Goal: Information Seeking & Learning: Compare options

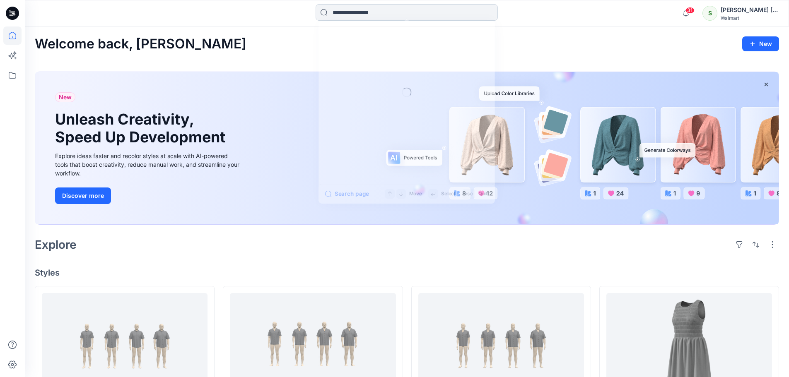
click at [377, 5] on input at bounding box center [406, 12] width 182 height 17
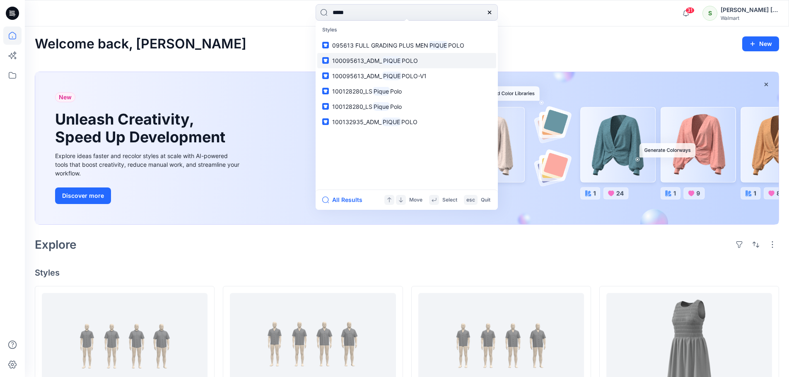
type input "*****"
click at [398, 64] on mark "PIQUE" at bounding box center [392, 61] width 20 height 10
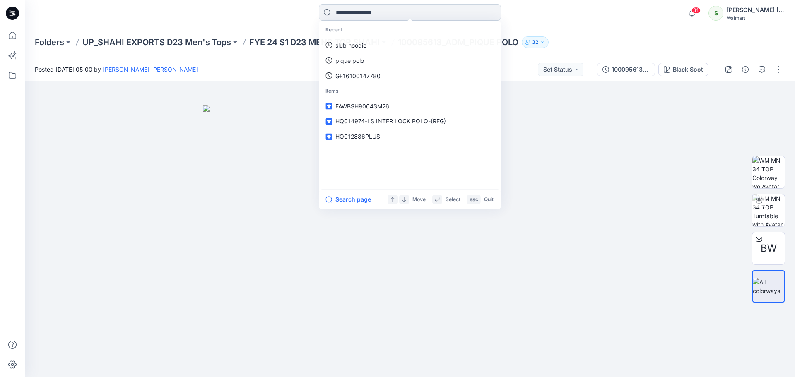
click at [387, 12] on input at bounding box center [410, 12] width 182 height 17
paste input "**********"
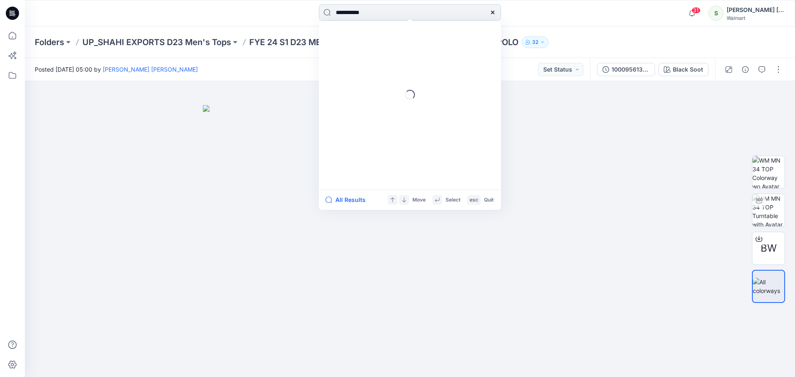
type input "**********"
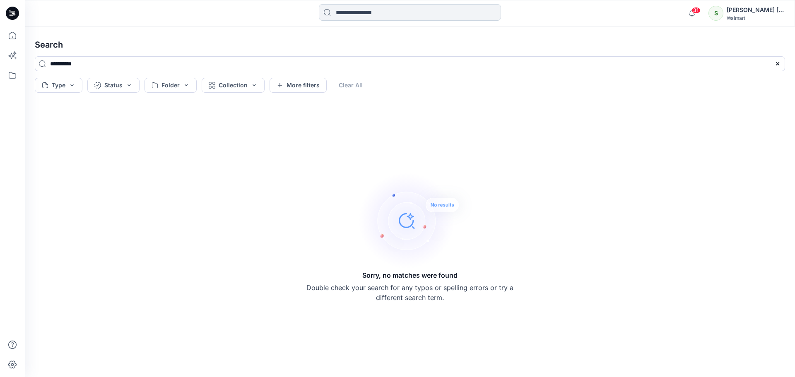
click at [406, 17] on input at bounding box center [410, 12] width 182 height 17
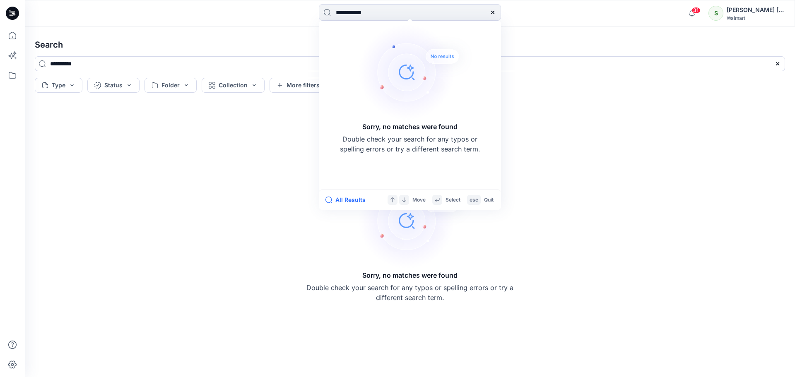
drag, startPoint x: 352, startPoint y: 14, endPoint x: 26, endPoint y: -11, distance: 327.6
click at [26, 0] on html "**********" at bounding box center [397, 188] width 795 height 377
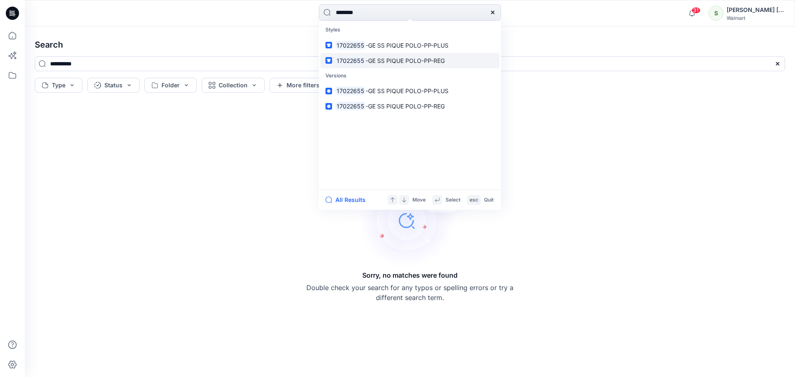
type input "********"
click at [447, 64] on link "17022655 -GE SS PIQUE POLO-PP-REG" at bounding box center [409, 60] width 179 height 15
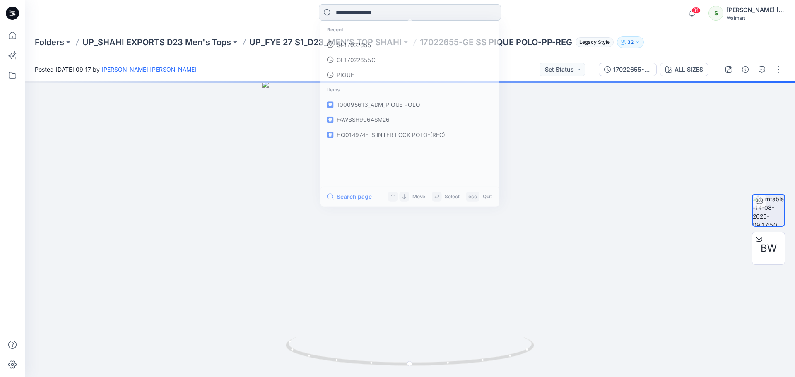
click at [380, 16] on input at bounding box center [410, 12] width 182 height 17
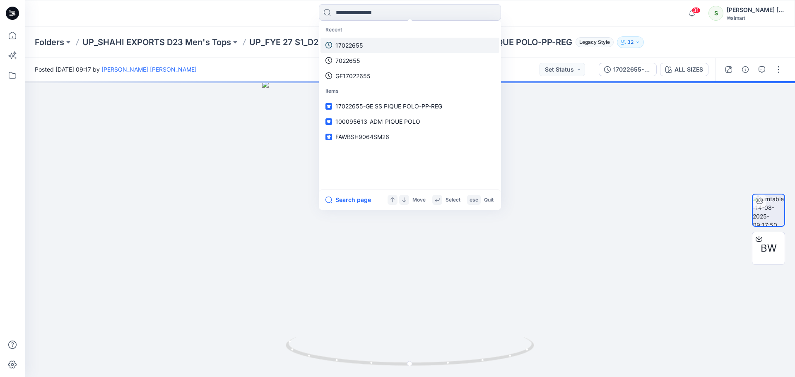
paste input "**********"
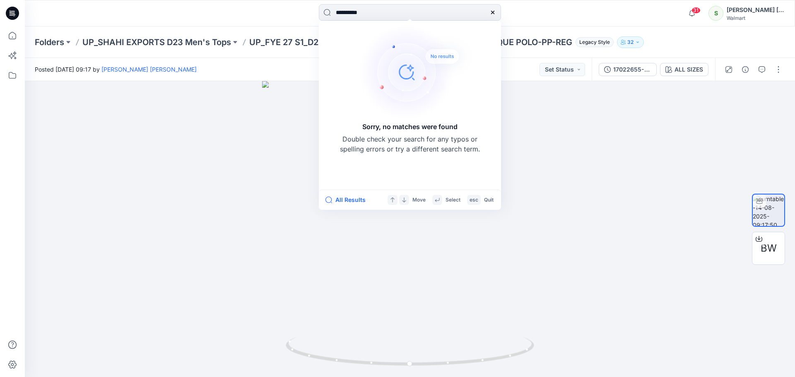
drag, startPoint x: 343, startPoint y: 12, endPoint x: 268, endPoint y: -7, distance: 77.2
click at [268, 0] on html "**********" at bounding box center [397, 188] width 795 height 377
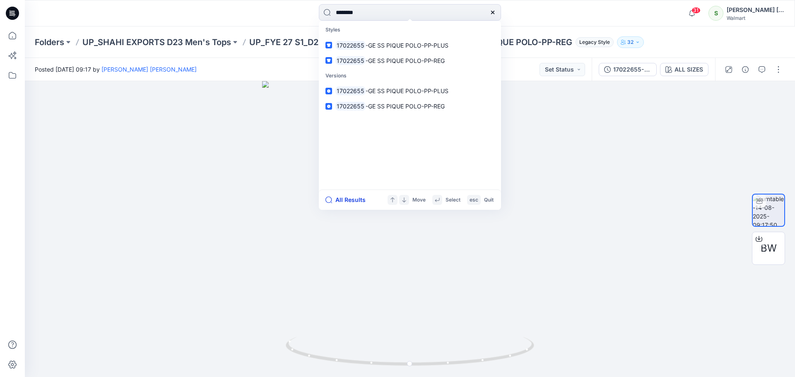
type input "********"
click at [354, 195] on button "All Results" at bounding box center [348, 200] width 46 height 10
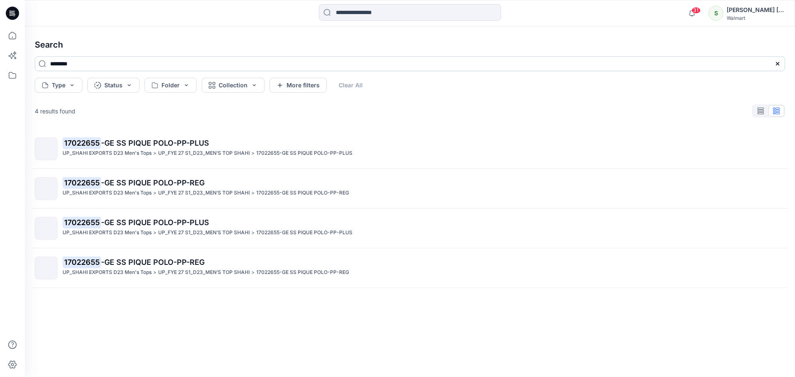
click at [295, 65] on input "********" at bounding box center [410, 63] width 750 height 15
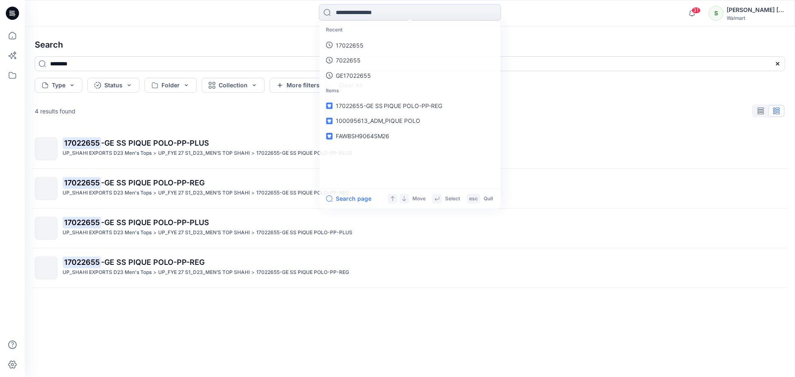
click at [365, 13] on input at bounding box center [410, 12] width 182 height 17
paste input "**********"
type input "**********"
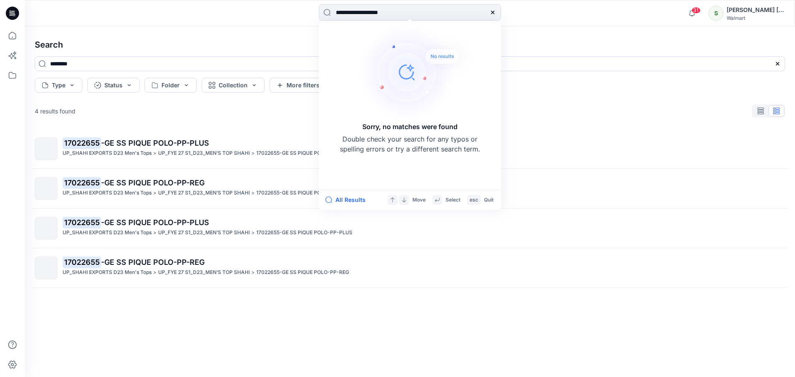
click at [489, 10] on icon at bounding box center [492, 12] width 7 height 7
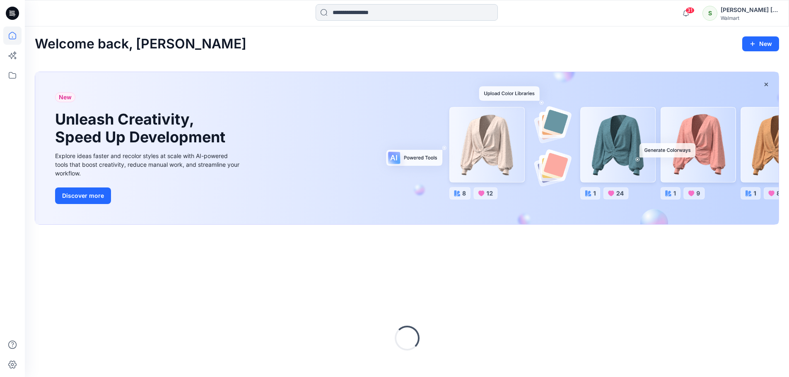
click at [402, 11] on input at bounding box center [406, 12] width 182 height 17
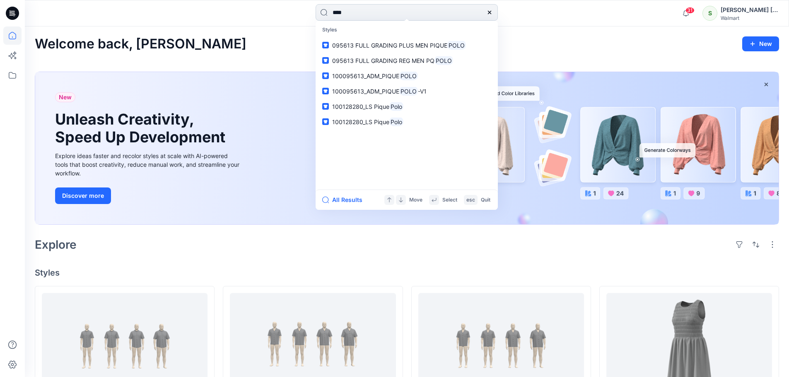
type input "****"
click at [351, 195] on div "All Results Move Select esc Quit" at bounding box center [406, 200] width 182 height 20
click at [349, 200] on button "All Results" at bounding box center [345, 200] width 46 height 10
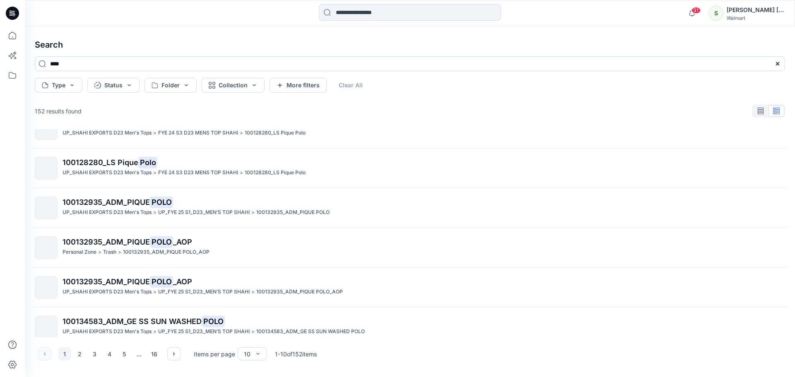
scroll to position [189, 0]
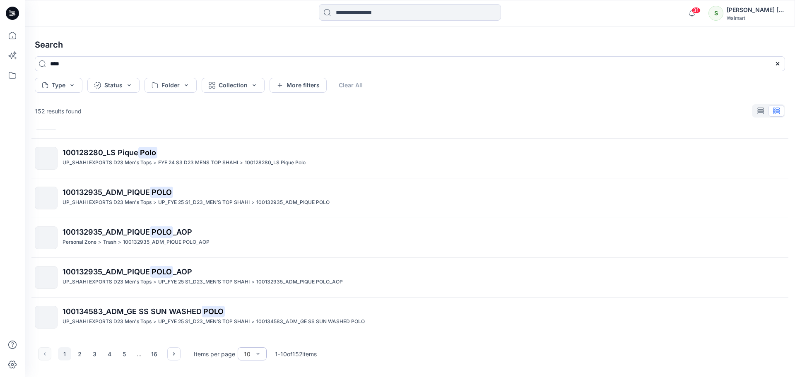
click at [258, 350] on div at bounding box center [258, 354] width 7 height 12
click at [255, 334] on div "100" at bounding box center [252, 336] width 26 height 14
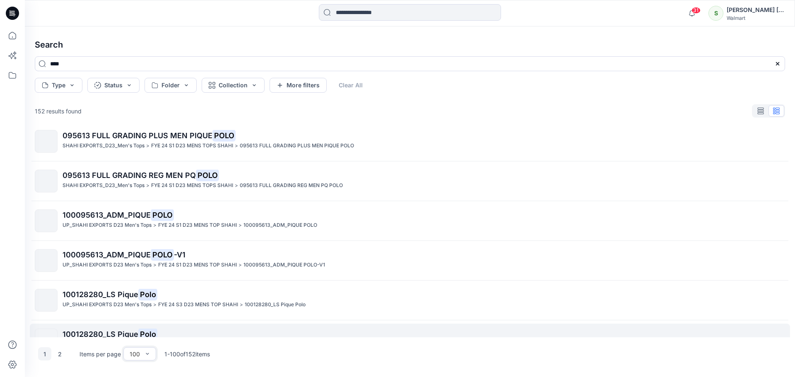
scroll to position [0, 0]
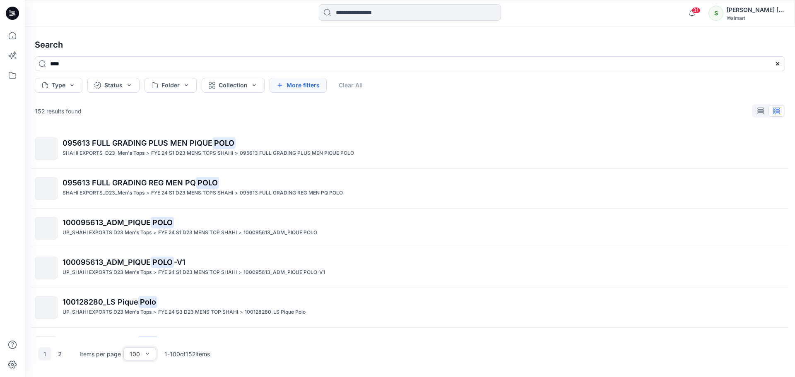
click at [304, 88] on button "More filters" at bounding box center [297, 85] width 57 height 15
click at [423, 82] on button "Fewer filters" at bounding box center [435, 85] width 60 height 15
click at [236, 87] on button "Collection" at bounding box center [233, 85] width 63 height 15
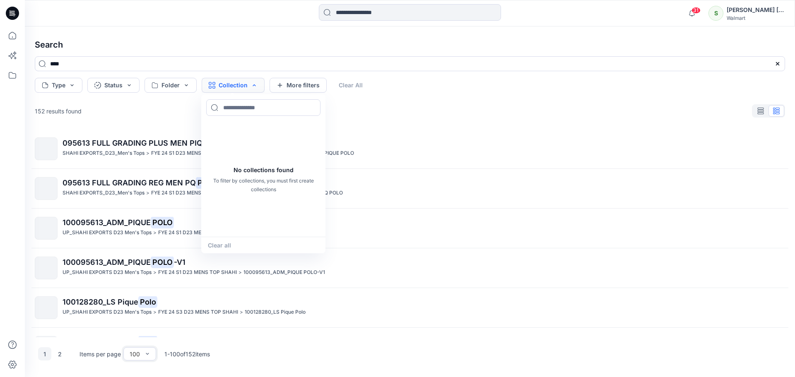
click at [236, 87] on button "Collection" at bounding box center [233, 85] width 63 height 15
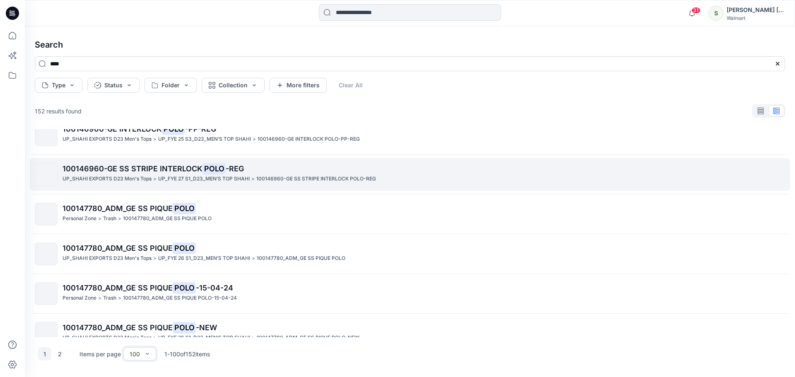
scroll to position [745, 0]
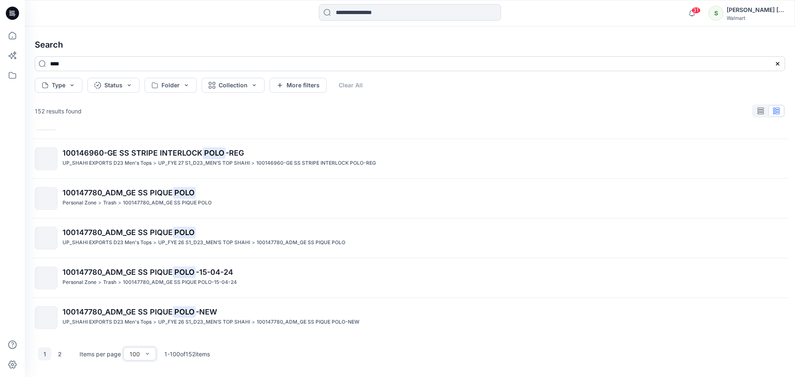
click at [53, 63] on input "****" at bounding box center [410, 63] width 750 height 15
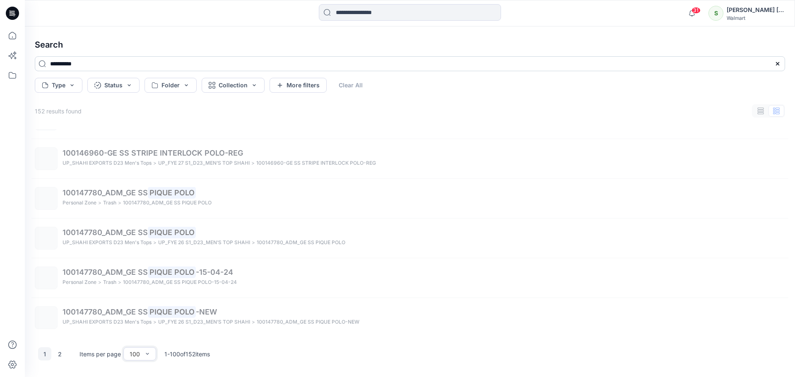
scroll to position [387, 0]
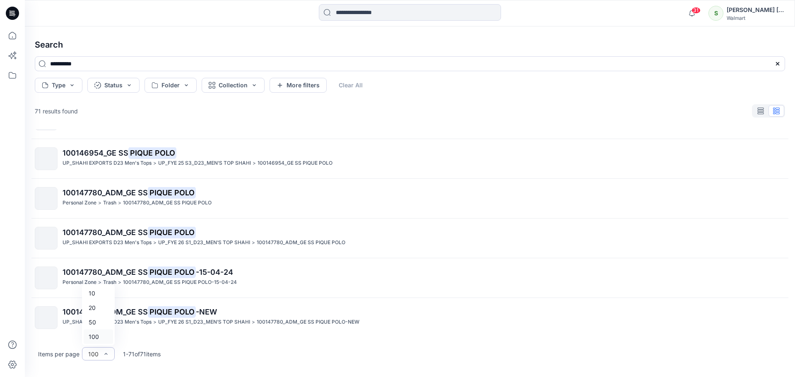
click at [109, 358] on div "100" at bounding box center [98, 353] width 33 height 13
click at [150, 366] on div "Items per page option 100, selected. 4 results available. Use Up and Down to ch…" at bounding box center [409, 353] width 763 height 33
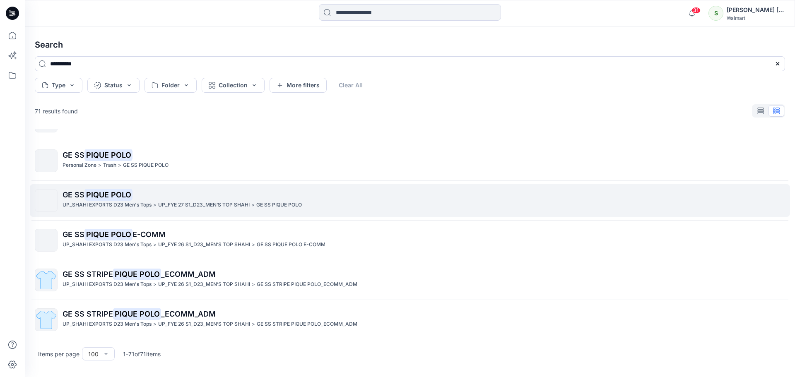
scroll to position [952, 0]
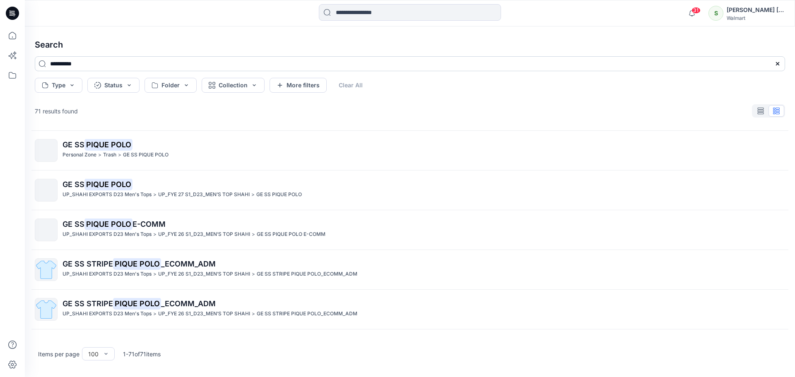
click at [52, 63] on input "**********" at bounding box center [410, 63] width 750 height 15
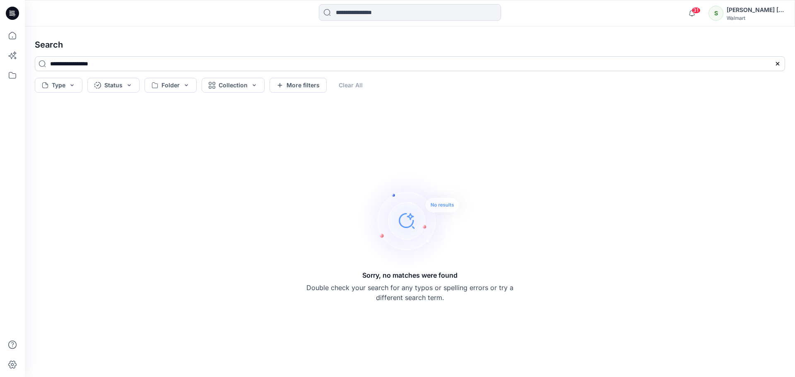
click at [83, 63] on input "**********" at bounding box center [410, 63] width 750 height 15
type input "**********"
click at [110, 63] on input "**********" at bounding box center [410, 63] width 750 height 15
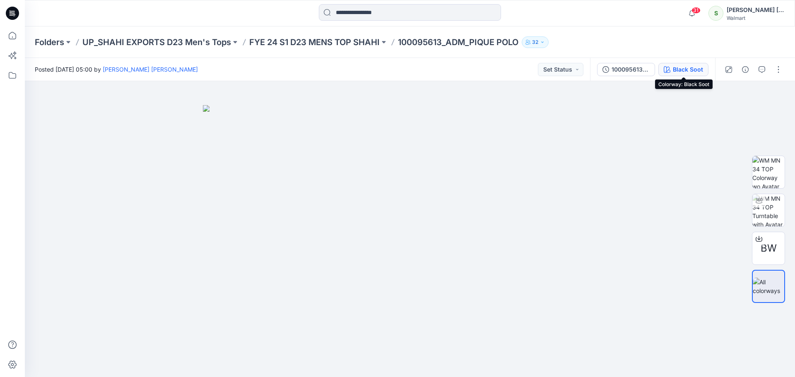
click at [685, 65] on div "Black Soot" at bounding box center [688, 69] width 30 height 9
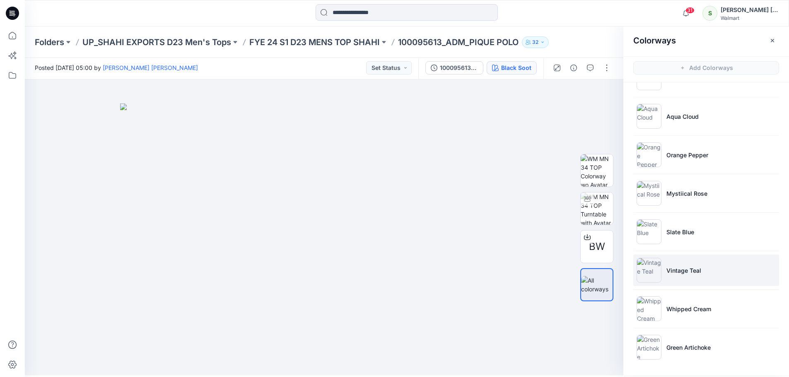
scroll to position [2, 0]
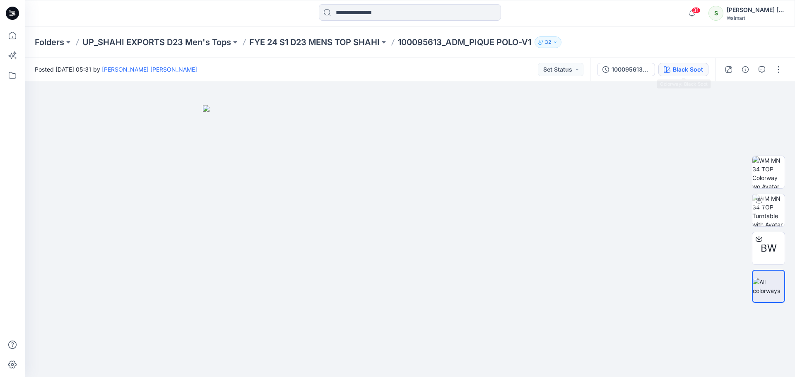
click at [680, 65] on div "Black Soot" at bounding box center [688, 69] width 30 height 9
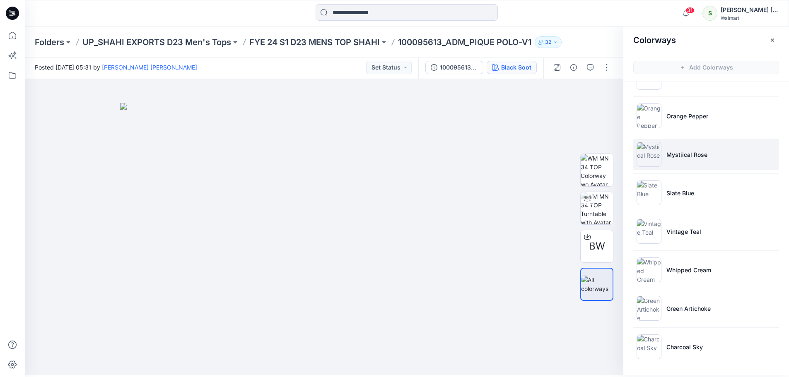
scroll to position [2, 0]
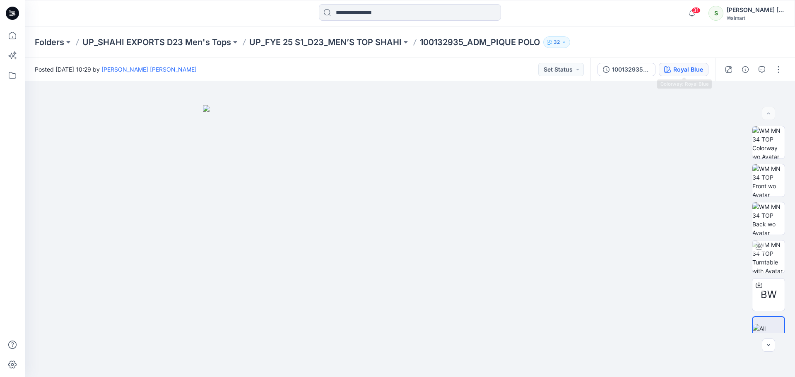
click at [678, 72] on div "Royal Blue" at bounding box center [688, 69] width 30 height 9
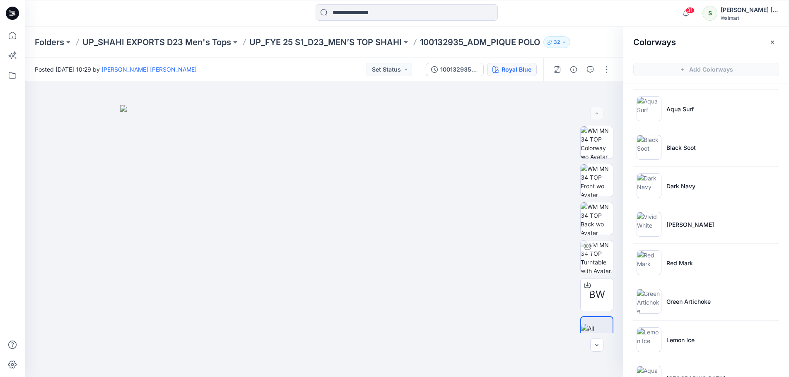
scroll to position [260, 0]
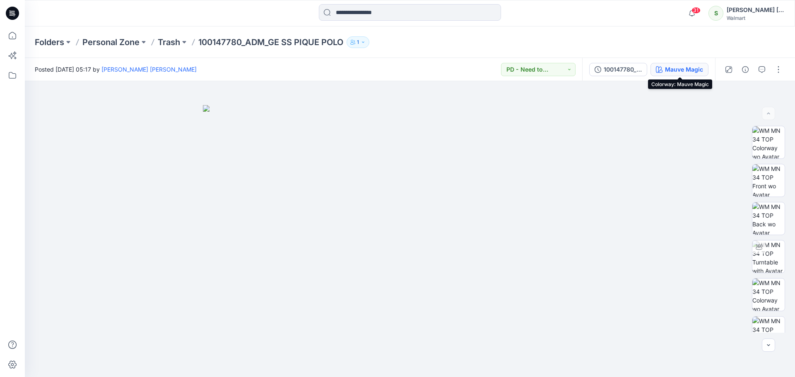
click at [678, 71] on div "Mauve Magic" at bounding box center [684, 69] width 38 height 9
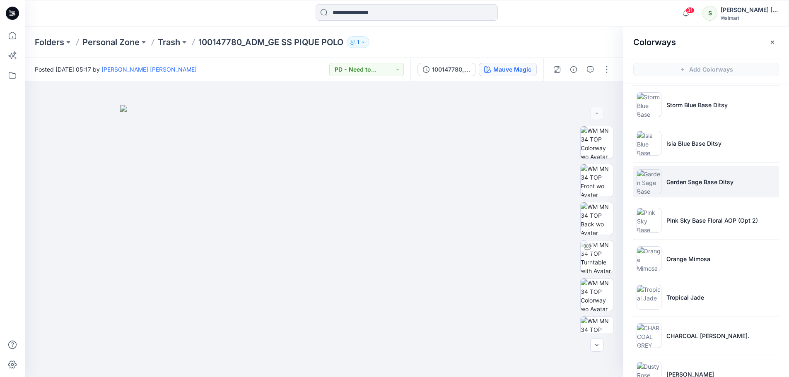
scroll to position [452, 0]
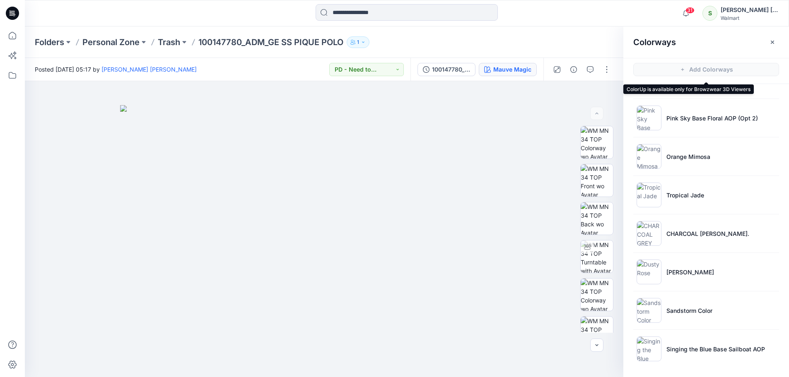
click at [717, 72] on span "Add Colorways" at bounding box center [706, 69] width 166 height 23
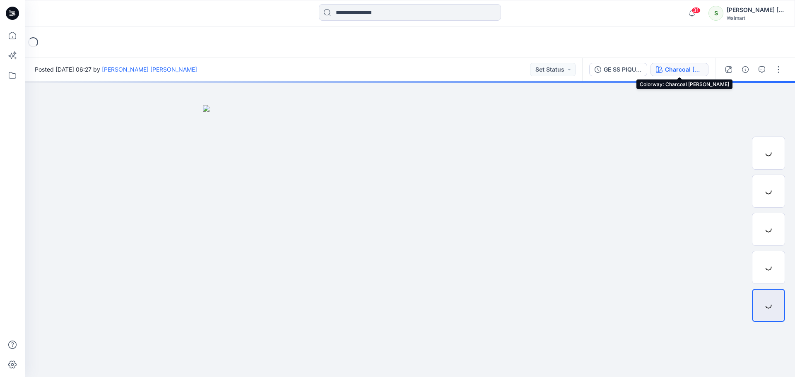
click at [674, 67] on div "Charcoal Grey Heather" at bounding box center [684, 69] width 38 height 9
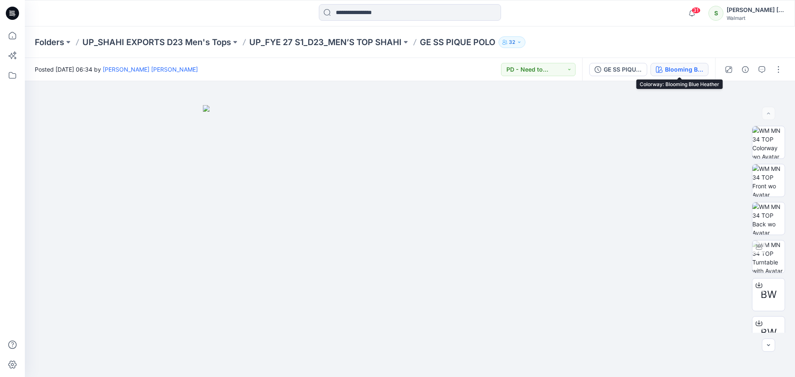
click at [681, 66] on div "Blooming Blue Heather" at bounding box center [684, 69] width 38 height 9
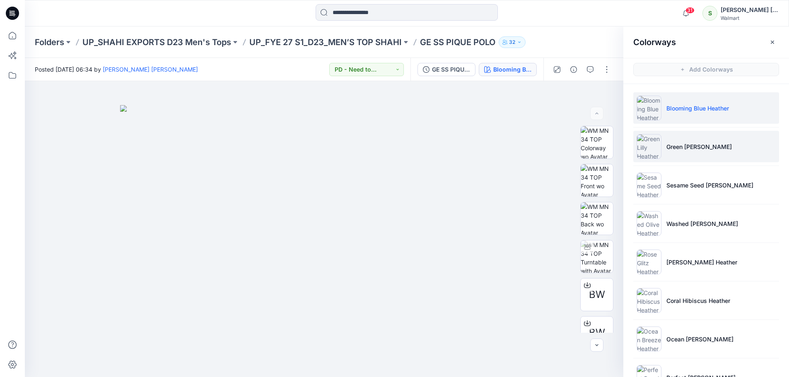
click at [723, 155] on li "Green Lilly Heather" at bounding box center [706, 146] width 146 height 31
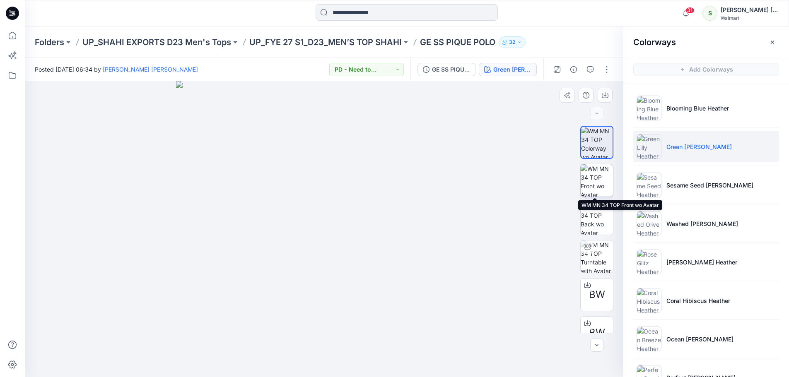
click at [587, 179] on img at bounding box center [596, 180] width 32 height 32
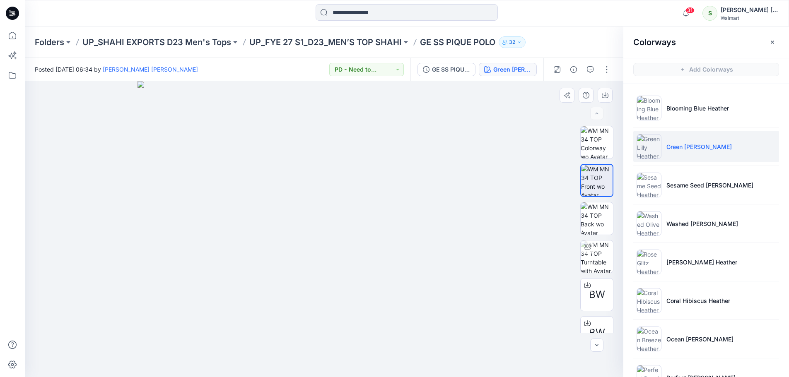
drag, startPoint x: 346, startPoint y: 148, endPoint x: 337, endPoint y: 195, distance: 47.9
click at [337, 195] on img at bounding box center [323, 229] width 373 height 296
drag, startPoint x: 335, startPoint y: 196, endPoint x: 335, endPoint y: 165, distance: 31.5
click at [335, 165] on img at bounding box center [324, 213] width 414 height 327
drag, startPoint x: 335, startPoint y: 165, endPoint x: 337, endPoint y: 161, distance: 4.3
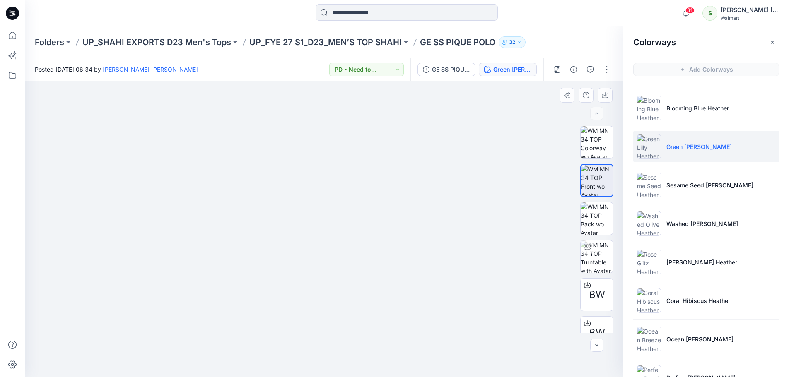
click at [337, 161] on img at bounding box center [324, 211] width 414 height 331
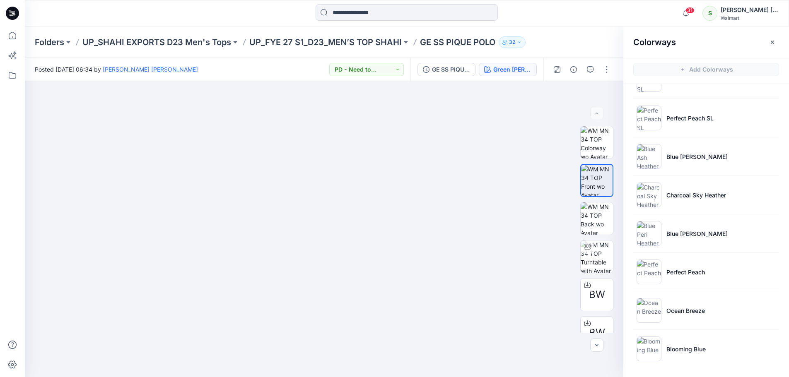
scroll to position [184, 0]
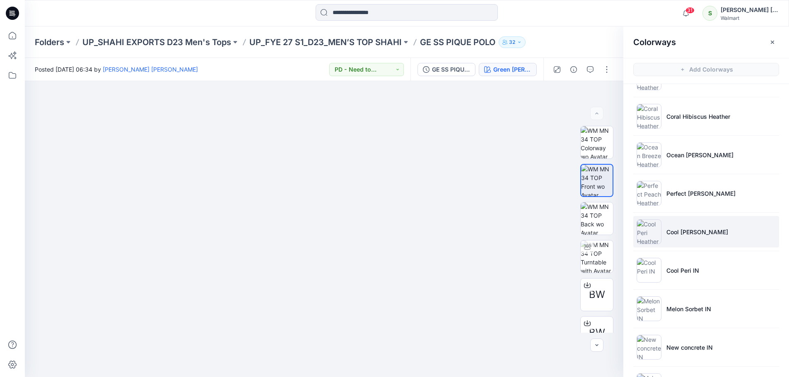
click at [683, 236] on p "Cool [PERSON_NAME]" at bounding box center [697, 232] width 62 height 9
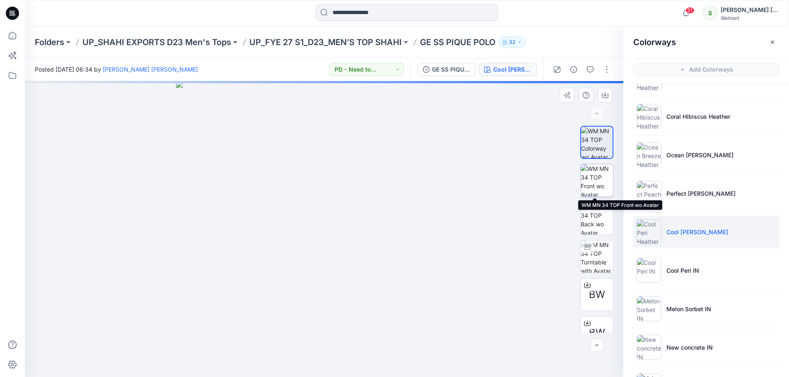
click at [599, 183] on img at bounding box center [596, 180] width 32 height 32
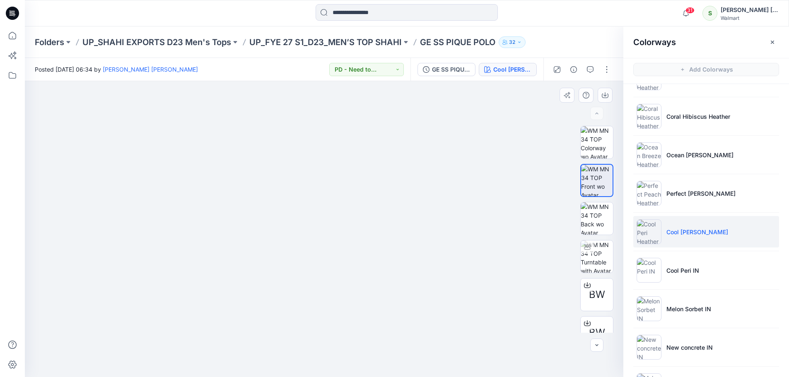
drag, startPoint x: 334, startPoint y: 134, endPoint x: 350, endPoint y: 164, distance: 34.3
click at [350, 164] on img at bounding box center [324, 220] width 392 height 313
drag, startPoint x: 350, startPoint y: 164, endPoint x: 354, endPoint y: 161, distance: 5.1
click at [354, 161] on img at bounding box center [324, 211] width 414 height 331
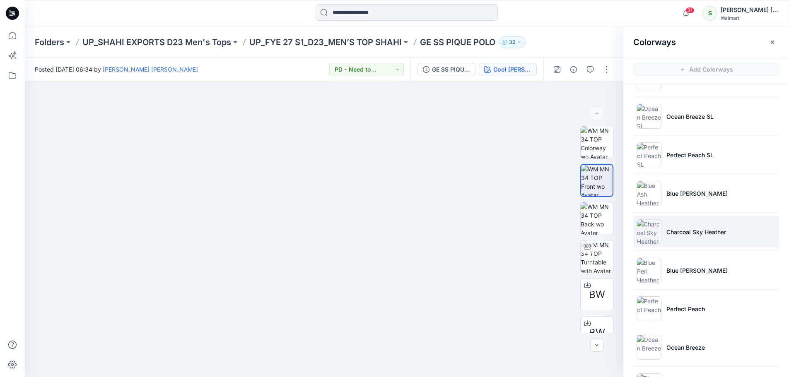
click at [685, 235] on p "Charcoal Sky Heather" at bounding box center [696, 232] width 60 height 9
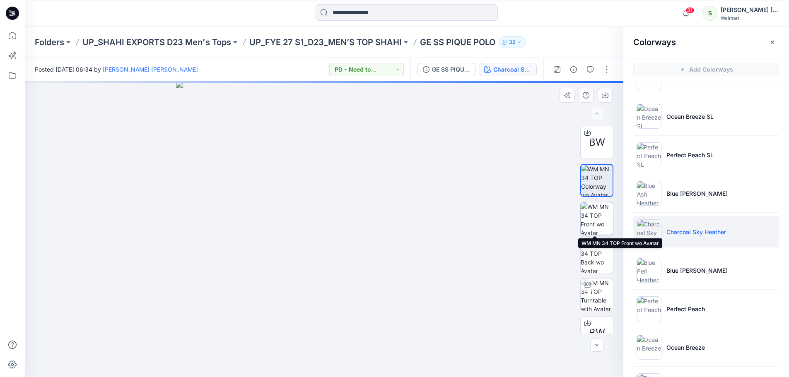
click at [588, 216] on img at bounding box center [596, 218] width 32 height 32
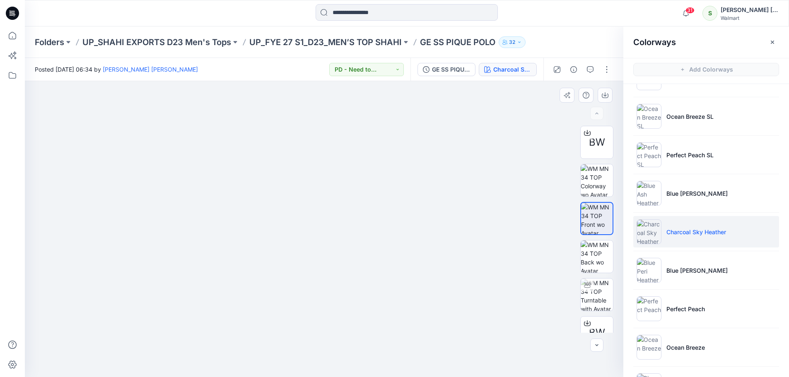
drag, startPoint x: 341, startPoint y: 123, endPoint x: 354, endPoint y: 147, distance: 27.2
click at [354, 147] on img at bounding box center [324, 211] width 414 height 331
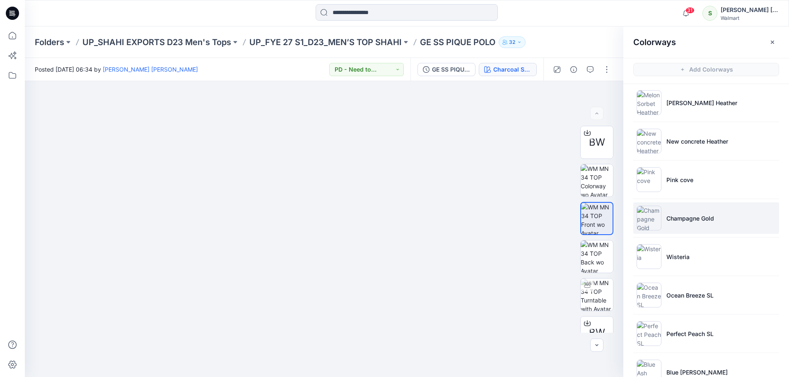
scroll to position [398, 0]
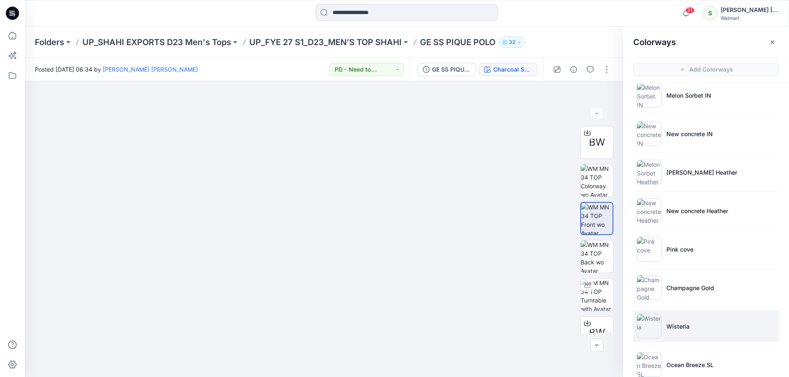
click at [680, 333] on li "Wisteria" at bounding box center [706, 325] width 146 height 31
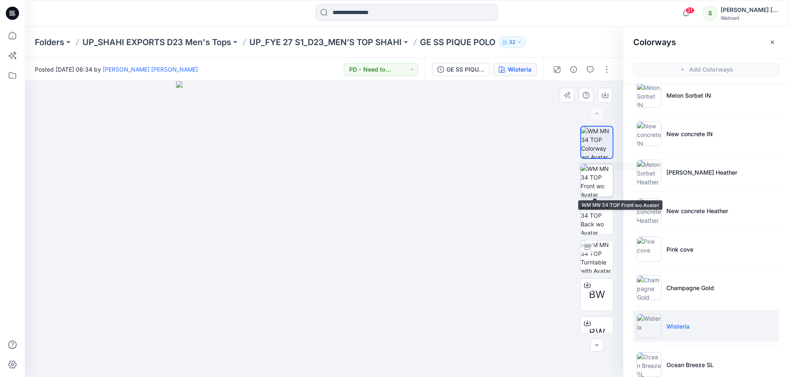
click at [598, 179] on img at bounding box center [596, 180] width 32 height 32
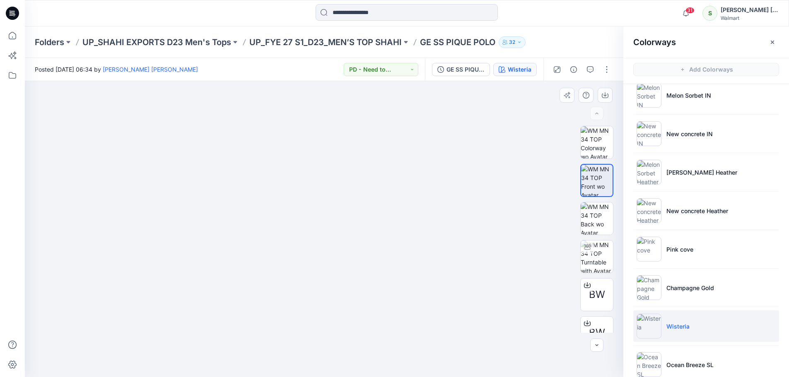
drag, startPoint x: 364, startPoint y: 166, endPoint x: 372, endPoint y: 192, distance: 28.0
click at [372, 192] on img at bounding box center [324, 210] width 414 height 333
click at [375, 194] on img at bounding box center [324, 211] width 414 height 331
click at [363, 14] on input at bounding box center [406, 12] width 182 height 17
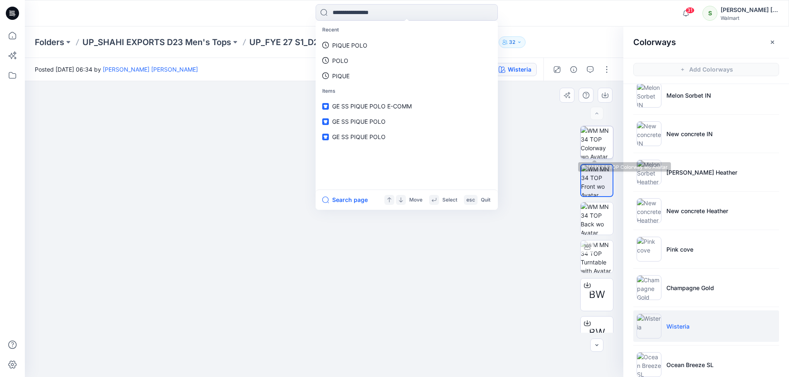
click at [588, 128] on img at bounding box center [596, 142] width 32 height 32
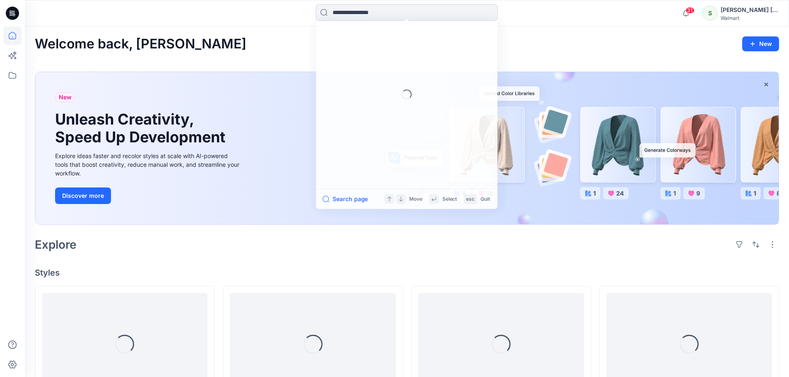
click at [368, 20] on input at bounding box center [406, 12] width 182 height 17
paste input "**********"
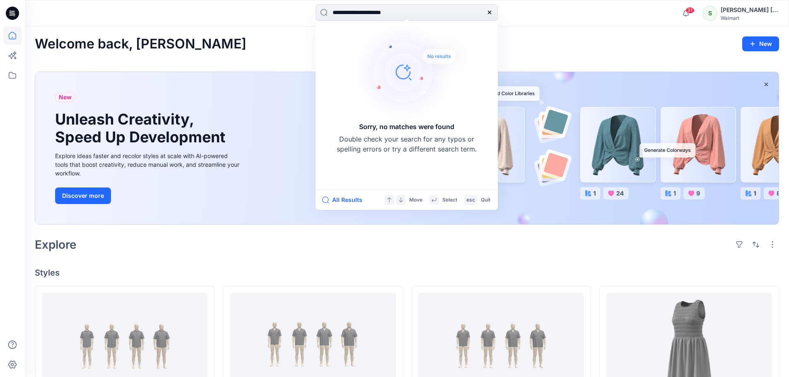
drag, startPoint x: 350, startPoint y: 13, endPoint x: 27, endPoint y: -20, distance: 324.6
type input "**********"
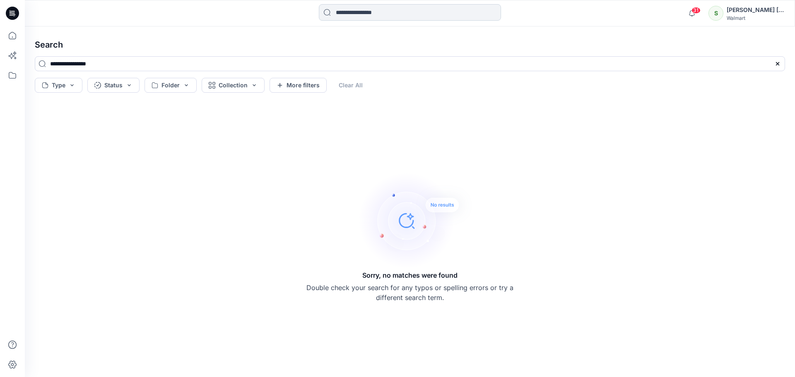
click at [354, 16] on input at bounding box center [410, 12] width 182 height 17
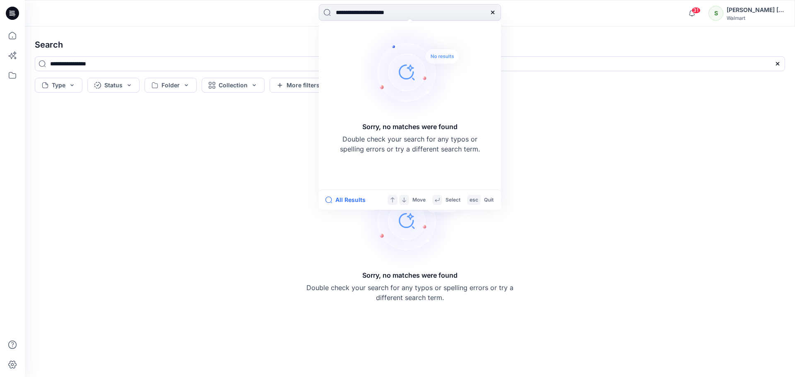
drag, startPoint x: 355, startPoint y: 15, endPoint x: 0, endPoint y: -50, distance: 361.1
click at [0, 0] on html "**********" at bounding box center [397, 188] width 795 height 377
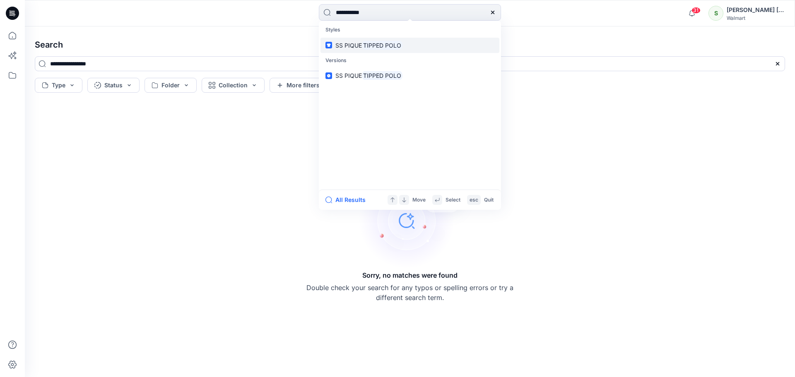
type input "**********"
click at [395, 48] on mark "TIPPED POLO" at bounding box center [382, 46] width 41 height 10
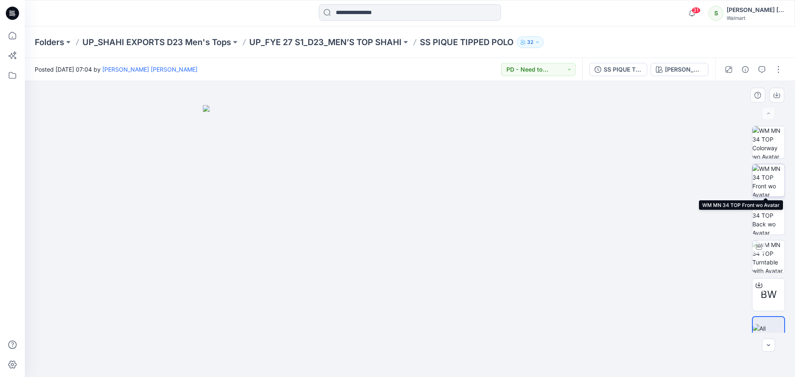
click at [773, 192] on img at bounding box center [768, 180] width 32 height 32
drag, startPoint x: 425, startPoint y: 123, endPoint x: 425, endPoint y: 147, distance: 24.0
click at [425, 147] on img at bounding box center [410, 211] width 414 height 331
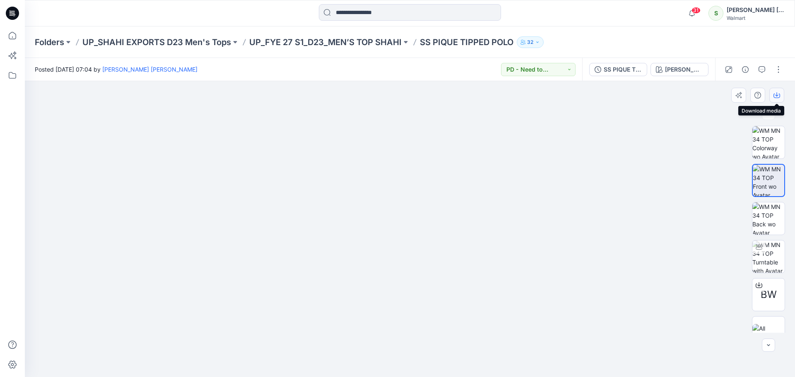
click at [779, 93] on icon "button" at bounding box center [776, 95] width 7 height 7
click at [767, 232] on img at bounding box center [768, 218] width 32 height 32
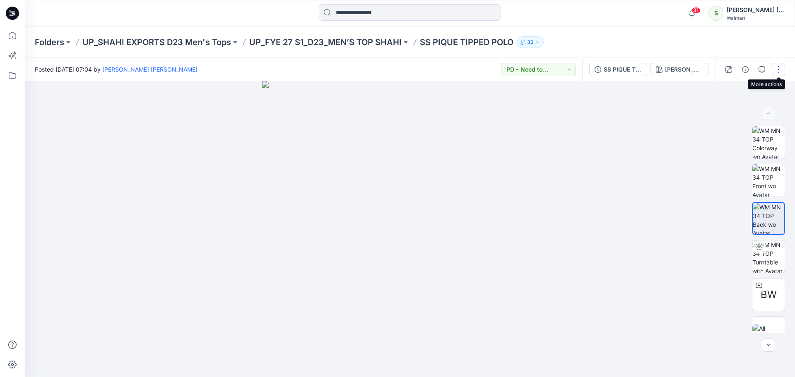
click at [777, 70] on button "button" at bounding box center [778, 69] width 13 height 13
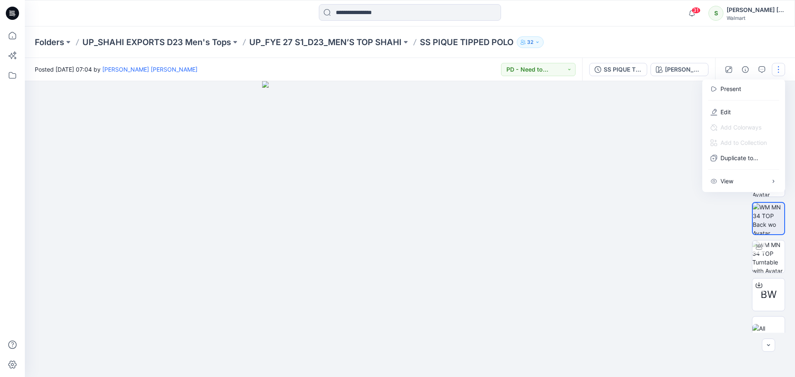
click at [657, 115] on div at bounding box center [410, 229] width 770 height 296
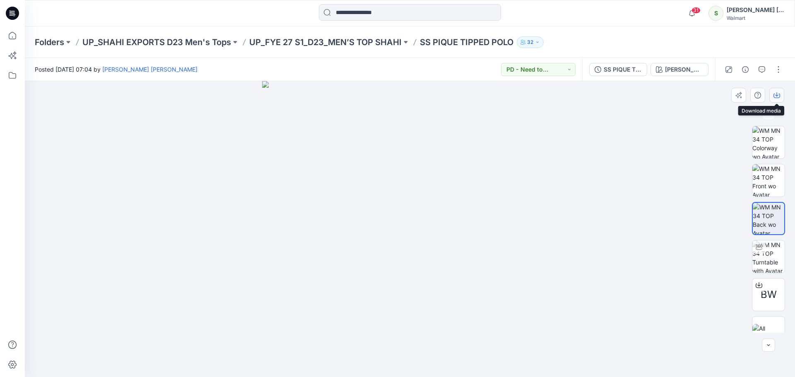
click at [777, 95] on icon "button" at bounding box center [776, 95] width 7 height 7
click at [510, 153] on img at bounding box center [410, 229] width 296 height 296
click at [688, 72] on div "[PERSON_NAME]" at bounding box center [684, 69] width 38 height 9
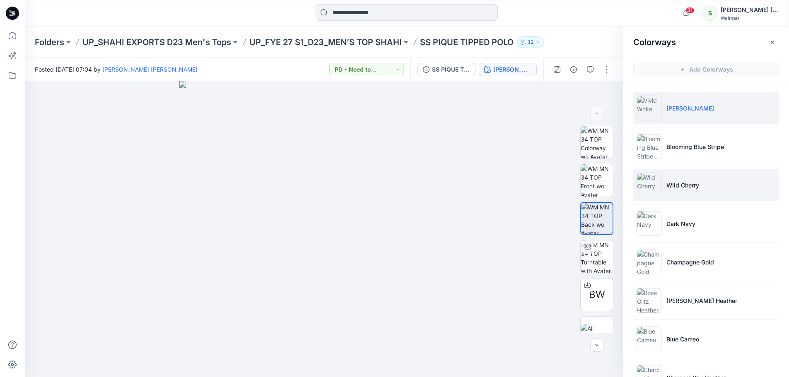
click at [679, 190] on li "Wild Cherry" at bounding box center [706, 184] width 146 height 31
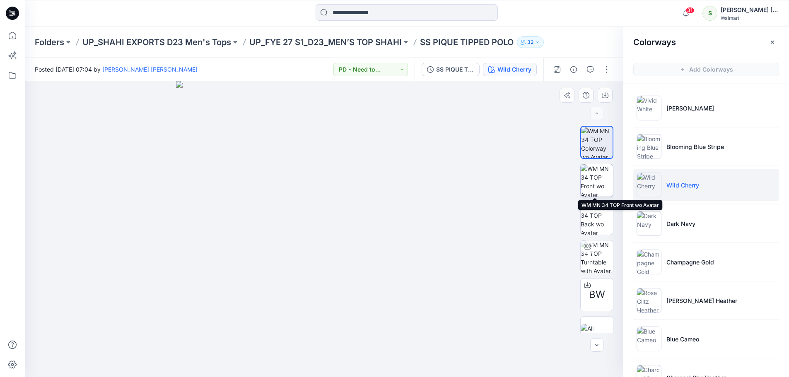
click at [595, 183] on img at bounding box center [596, 180] width 32 height 32
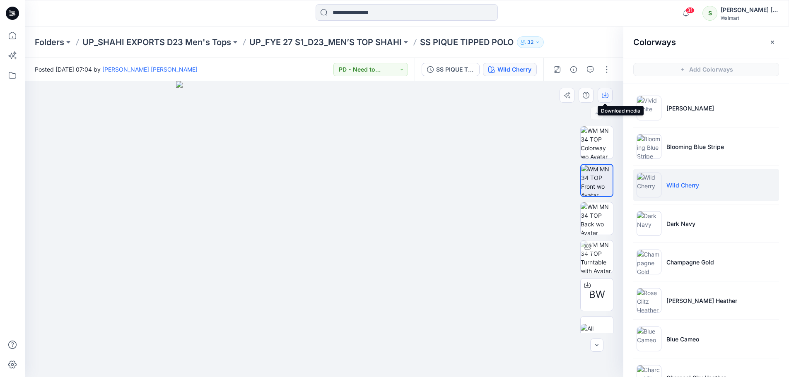
click at [606, 96] on icon "button" at bounding box center [604, 95] width 7 height 7
click at [601, 224] on img at bounding box center [596, 218] width 32 height 32
click at [610, 93] on button "button" at bounding box center [604, 95] width 15 height 15
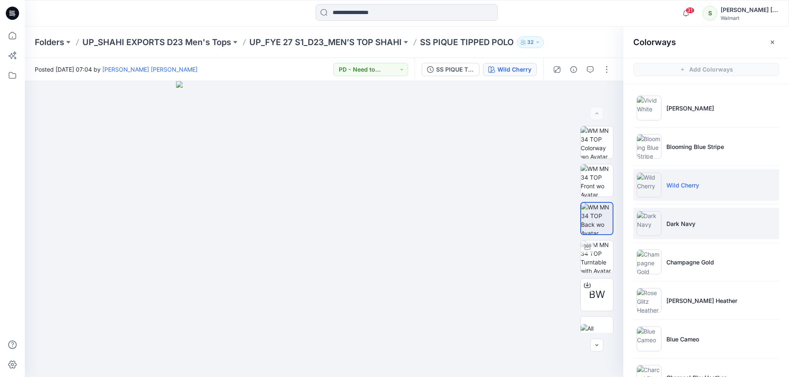
click at [661, 215] on li "Dark Navy" at bounding box center [706, 223] width 146 height 31
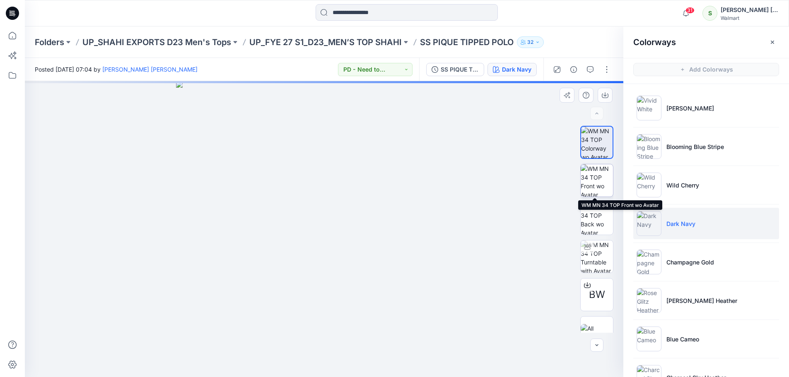
click at [584, 179] on img at bounding box center [596, 180] width 32 height 32
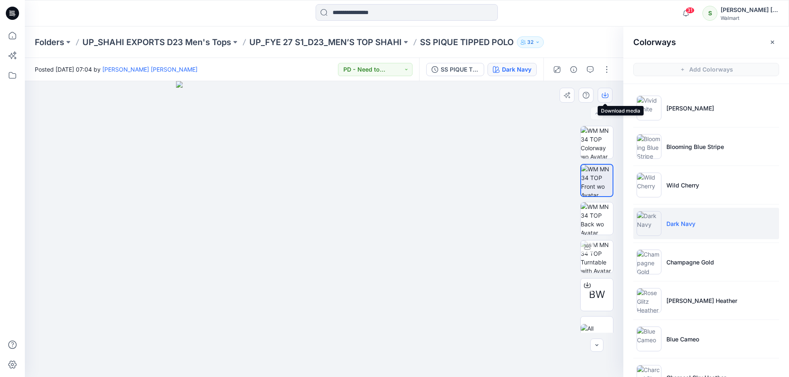
click at [603, 99] on button "button" at bounding box center [604, 95] width 15 height 15
click at [601, 216] on img at bounding box center [596, 218] width 32 height 32
click at [598, 96] on button "button" at bounding box center [604, 95] width 15 height 15
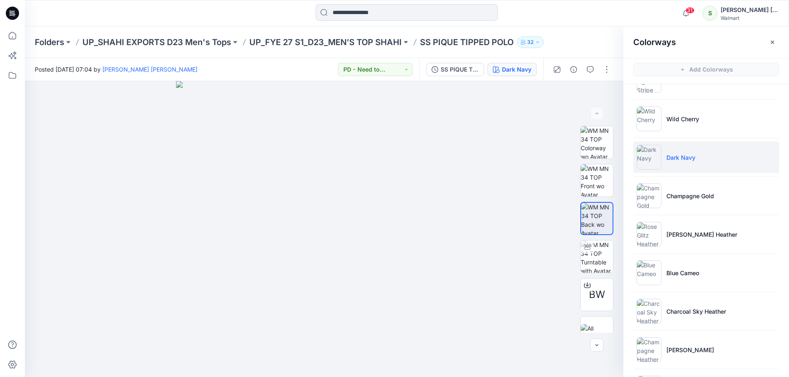
scroll to position [83, 0]
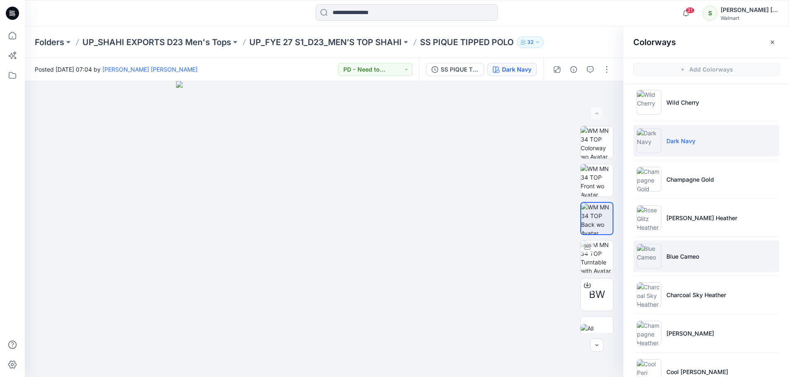
click at [680, 255] on p "Blue Cameo" at bounding box center [682, 256] width 33 height 9
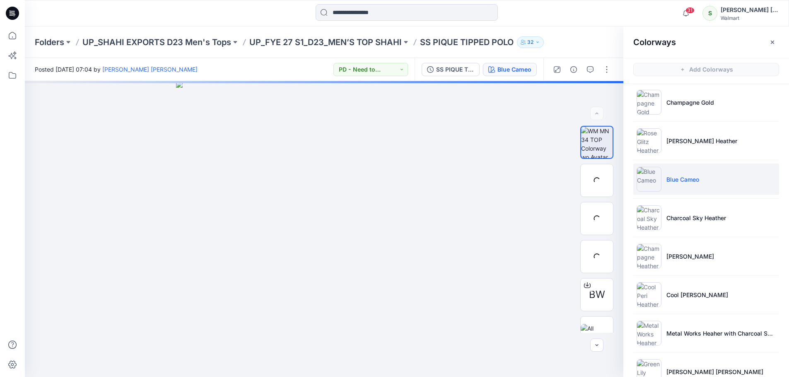
scroll to position [183, 0]
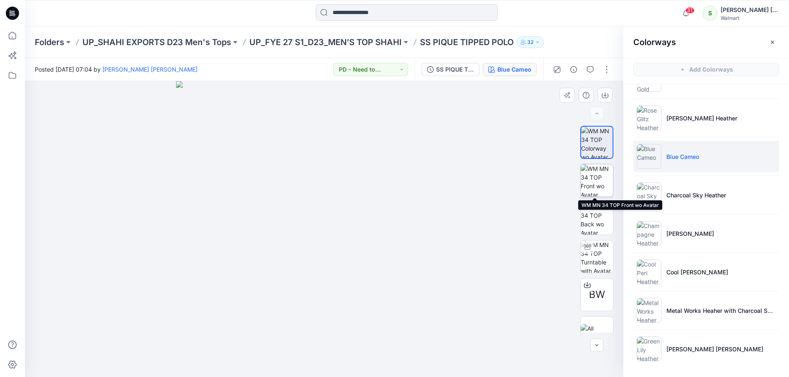
click at [596, 182] on img at bounding box center [596, 180] width 32 height 32
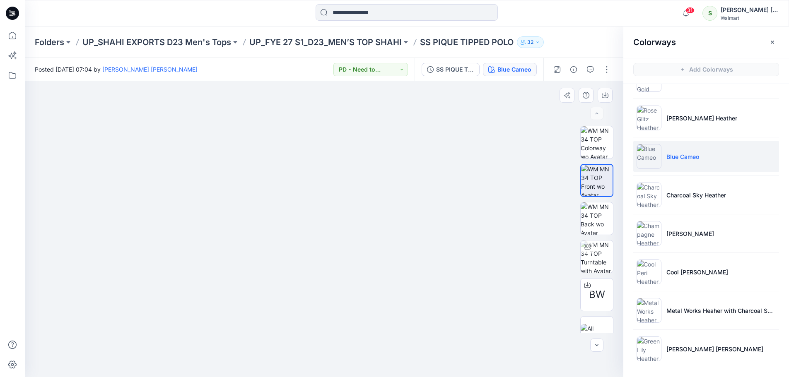
drag, startPoint x: 334, startPoint y: 142, endPoint x: 334, endPoint y: 180, distance: 37.7
click at [334, 180] on img at bounding box center [324, 203] width 414 height 348
click at [607, 94] on icon "button" at bounding box center [604, 96] width 7 height 5
click at [597, 214] on img at bounding box center [596, 218] width 32 height 32
click at [606, 94] on icon "button" at bounding box center [604, 95] width 7 height 7
